Goal: Task Accomplishment & Management: Use online tool/utility

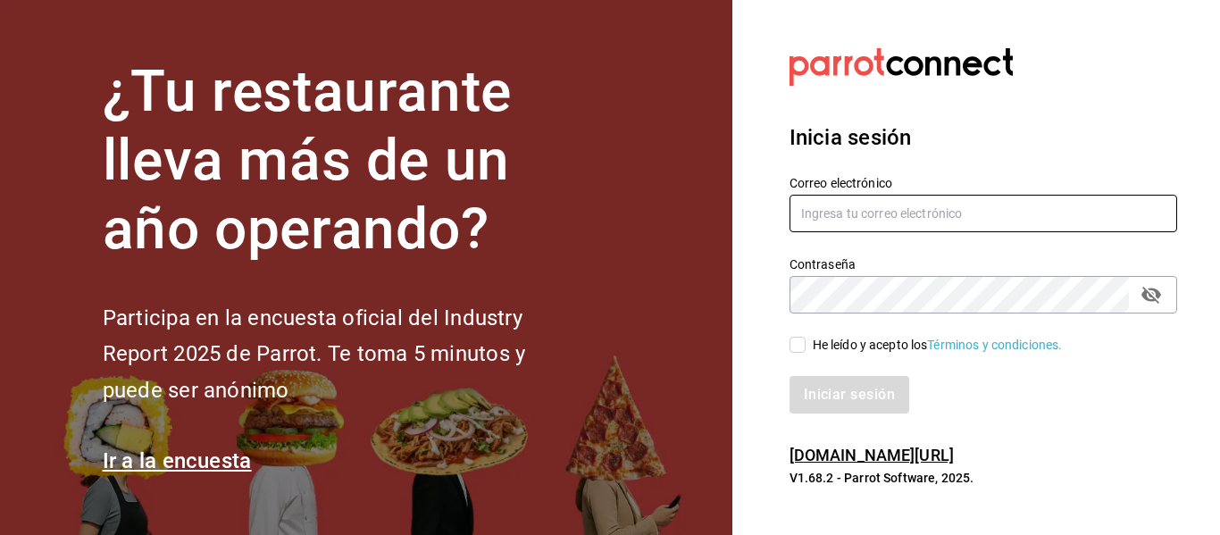
type input "[EMAIL_ADDRESS][PERSON_NAME][DOMAIN_NAME]"
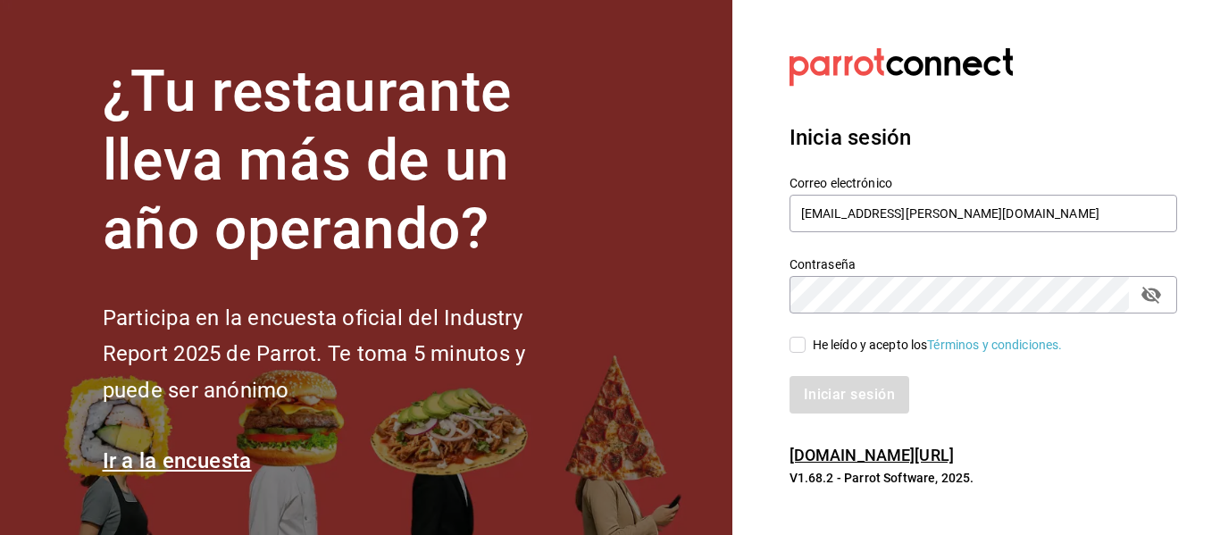
click at [798, 346] on input "He leído y acepto los Términos y condiciones." at bounding box center [798, 345] width 16 height 16
checkbox input "true"
click at [821, 393] on button "Iniciar sesión" at bounding box center [850, 395] width 121 height 38
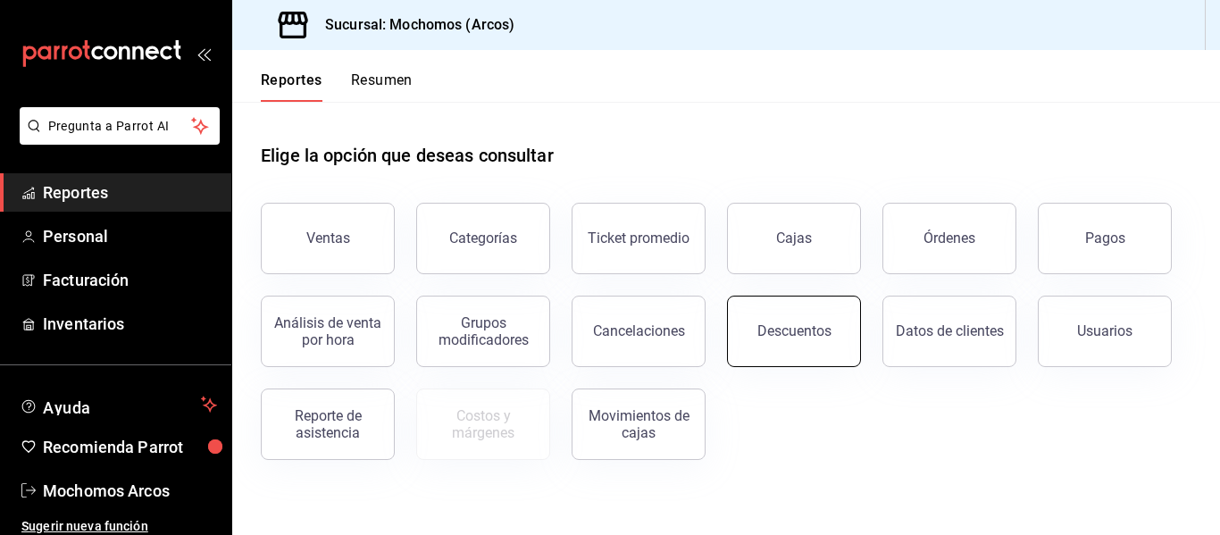
click at [801, 333] on div "Descuentos" at bounding box center [795, 330] width 74 height 17
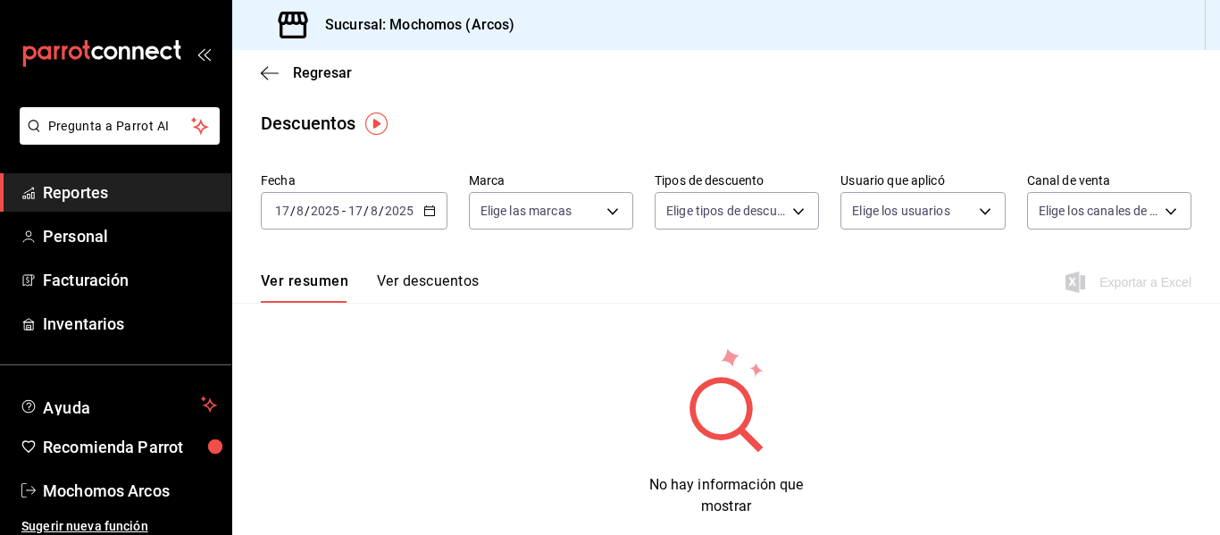
click at [426, 210] on \(Stroke\) "button" at bounding box center [429, 209] width 10 height 1
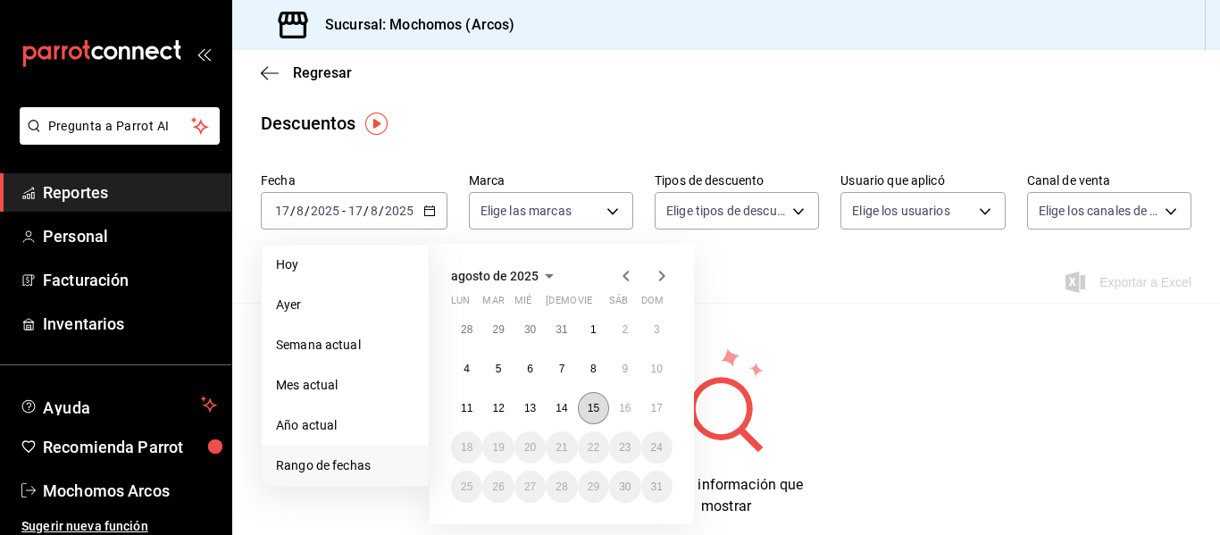
click at [589, 408] on abbr "15" at bounding box center [594, 408] width 12 height 13
click at [372, 467] on span "Rango de fechas" at bounding box center [345, 465] width 138 height 19
click at [620, 400] on button "16" at bounding box center [624, 408] width 31 height 32
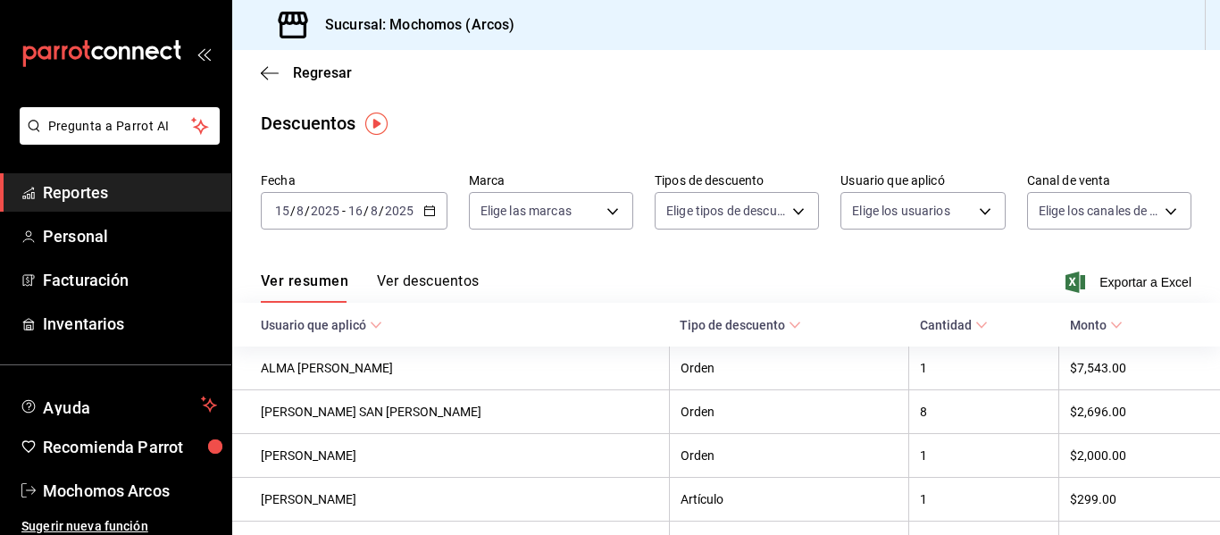
click at [431, 216] on \(Stroke\) "button" at bounding box center [429, 211] width 11 height 10
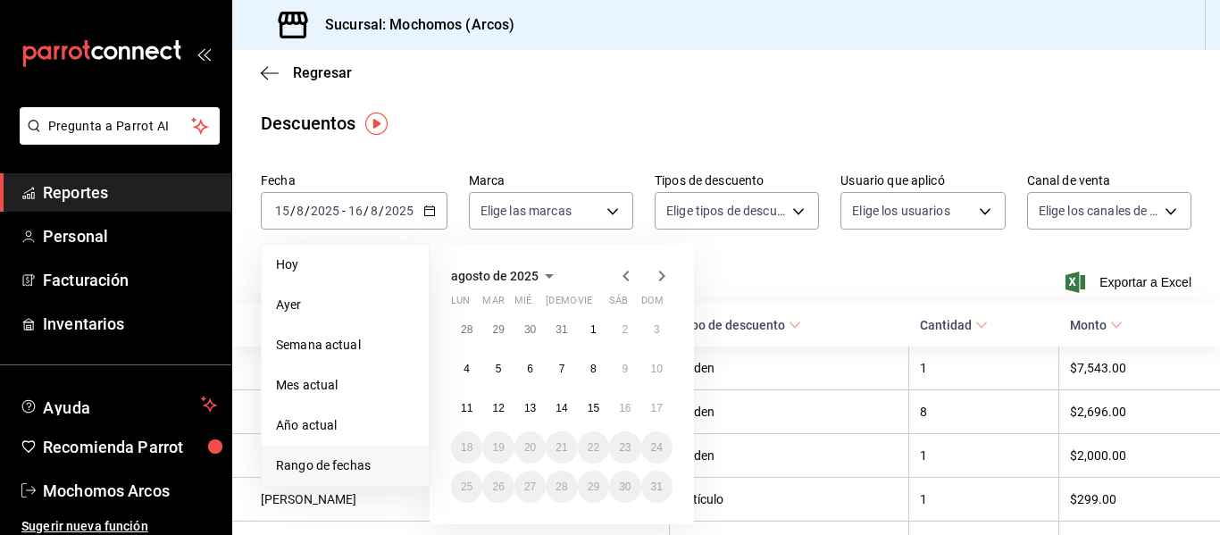
click at [386, 456] on li "Rango de fechas" at bounding box center [345, 466] width 167 height 40
click at [623, 410] on abbr "16" at bounding box center [625, 408] width 12 height 13
click at [665, 408] on button "17" at bounding box center [656, 408] width 31 height 32
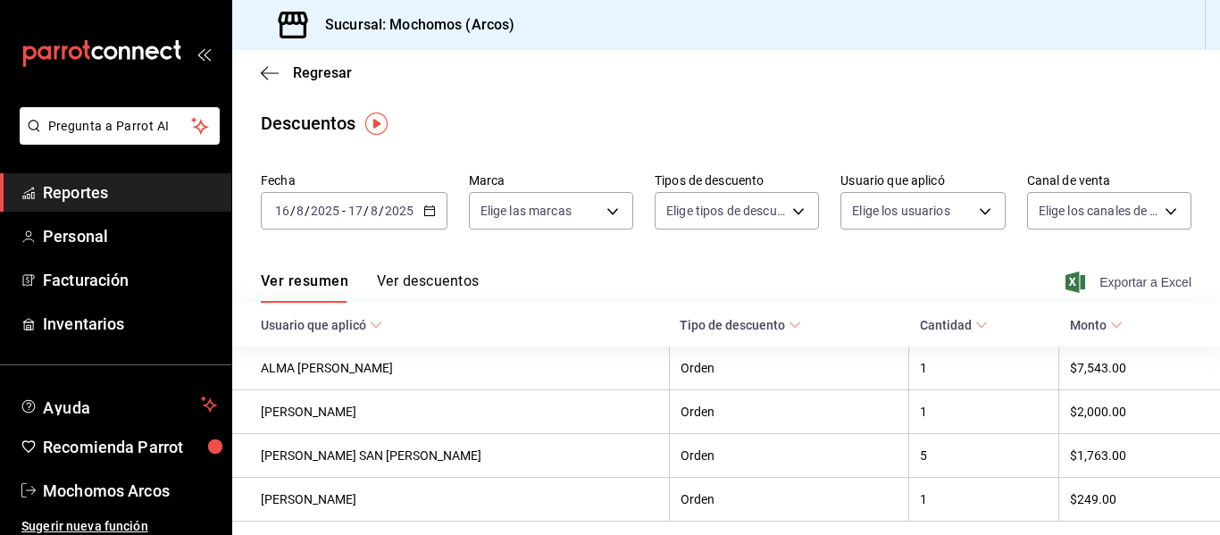
click at [1102, 281] on span "Exportar a Excel" at bounding box center [1130, 282] width 122 height 21
